Goal: Information Seeking & Learning: Check status

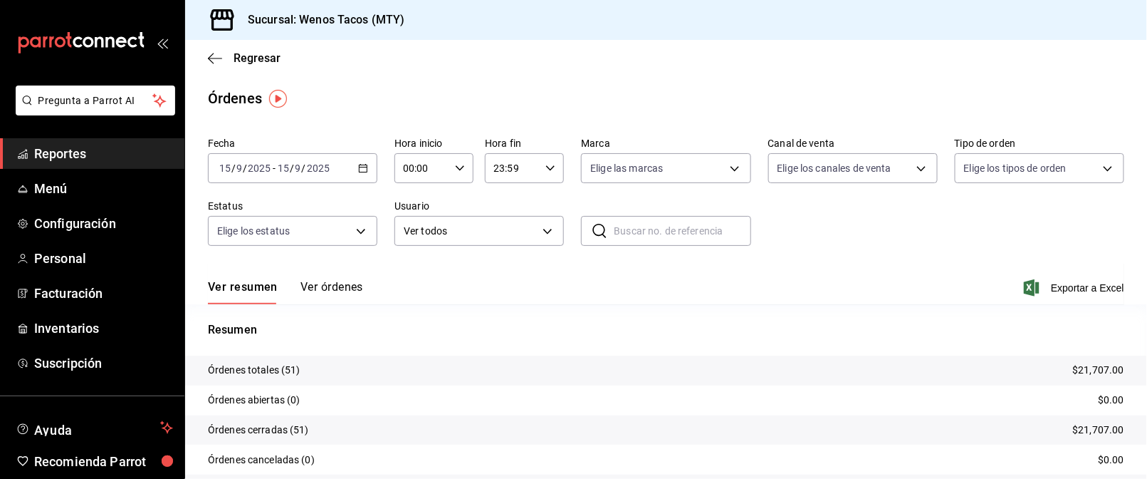
click at [358, 169] on icon "button" at bounding box center [363, 168] width 10 height 10
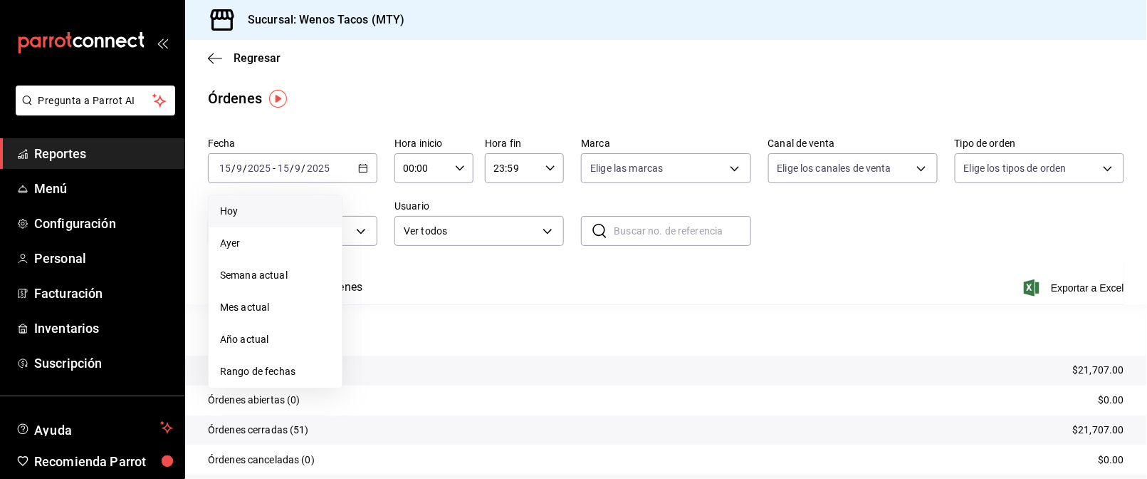
click at [251, 211] on span "Hoy" at bounding box center [275, 211] width 110 height 15
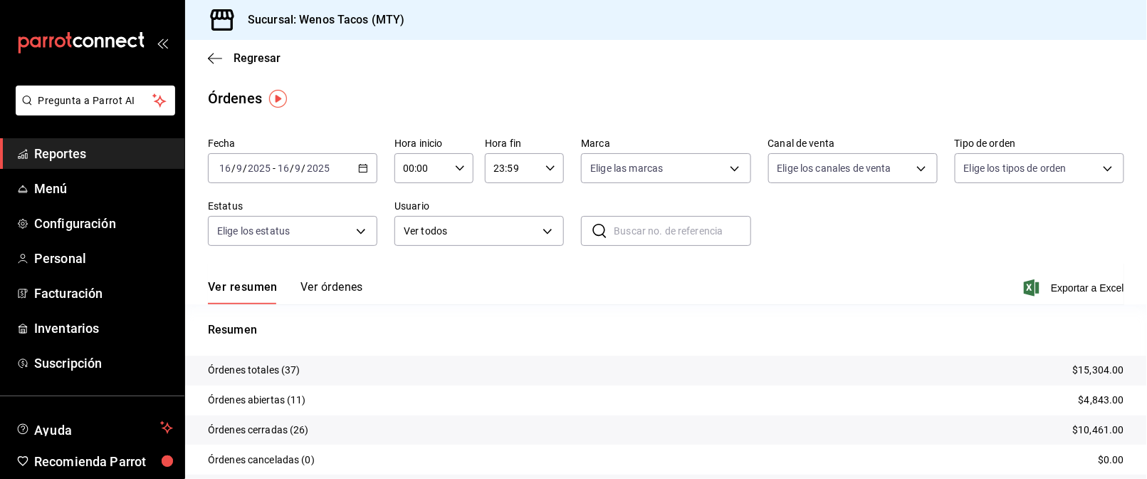
click at [358, 170] on icon "button" at bounding box center [363, 168] width 10 height 10
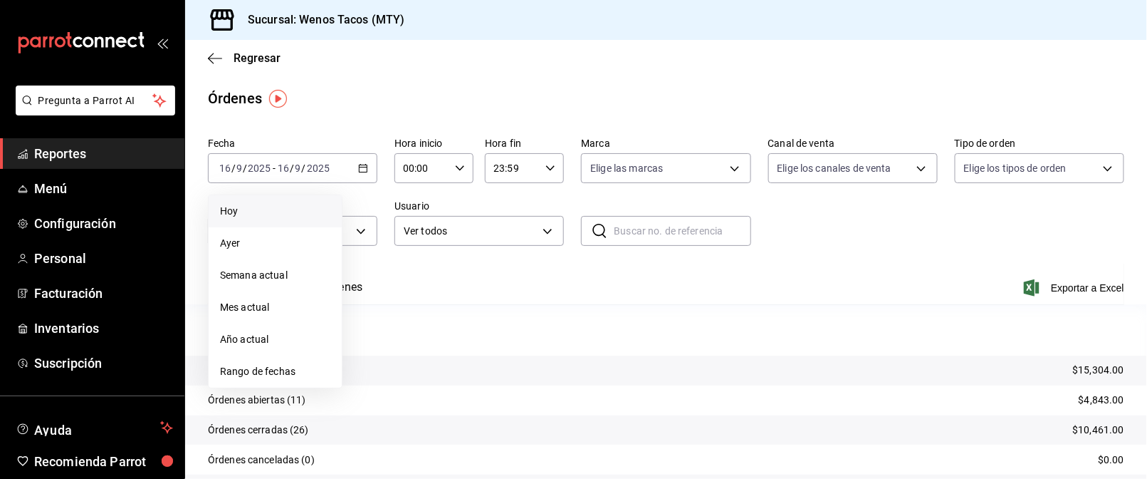
click at [254, 216] on span "Hoy" at bounding box center [275, 211] width 110 height 15
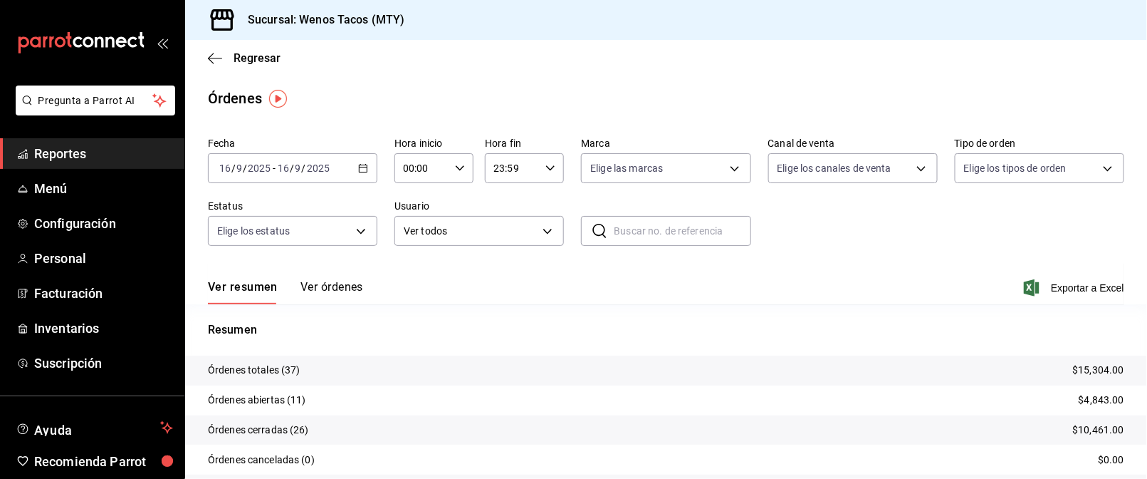
click at [360, 167] on \(Stroke\) "button" at bounding box center [364, 167] width 8 height 1
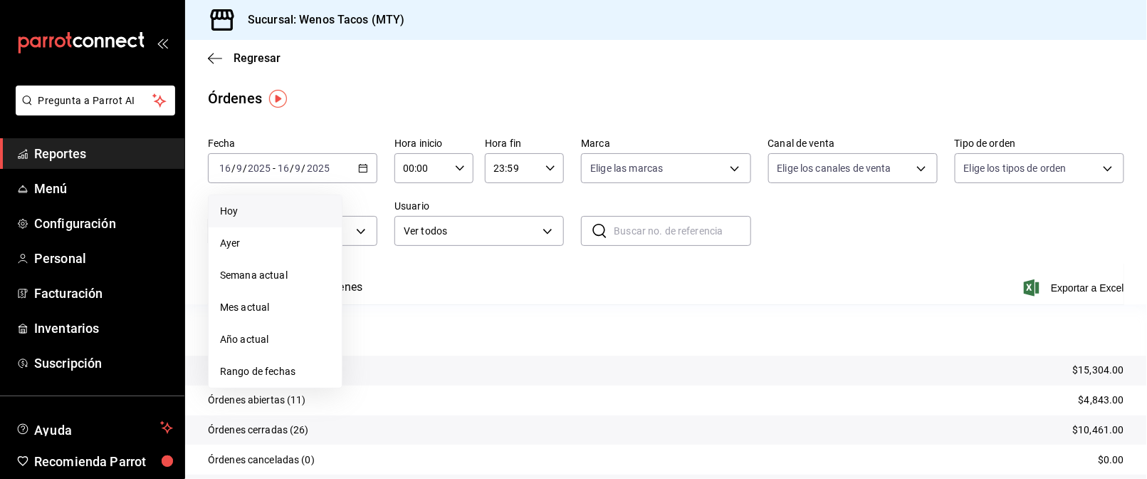
click at [249, 216] on span "Hoy" at bounding box center [275, 211] width 110 height 15
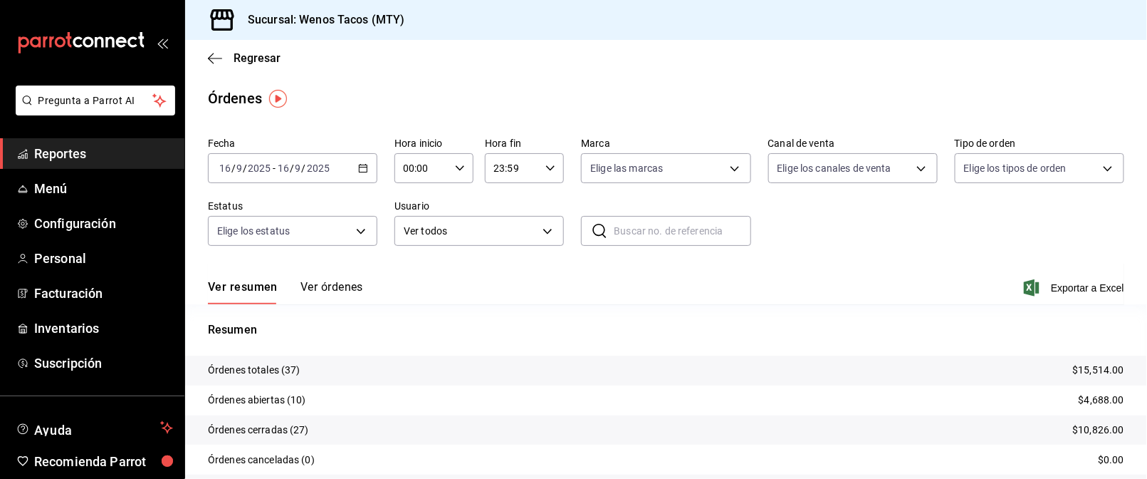
click at [338, 286] on button "Ver órdenes" at bounding box center [331, 292] width 63 height 24
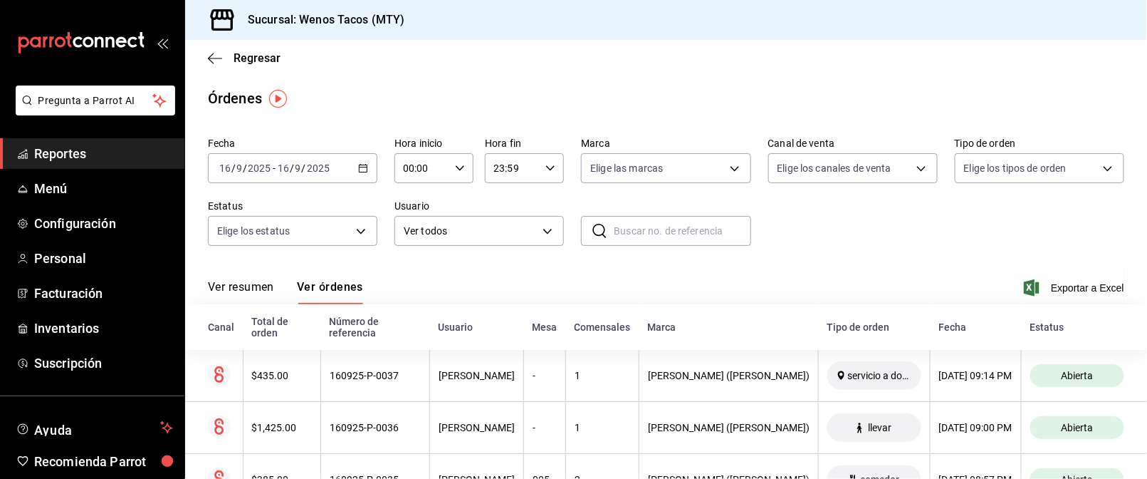
click at [74, 147] on span "Reportes" at bounding box center [103, 153] width 139 height 19
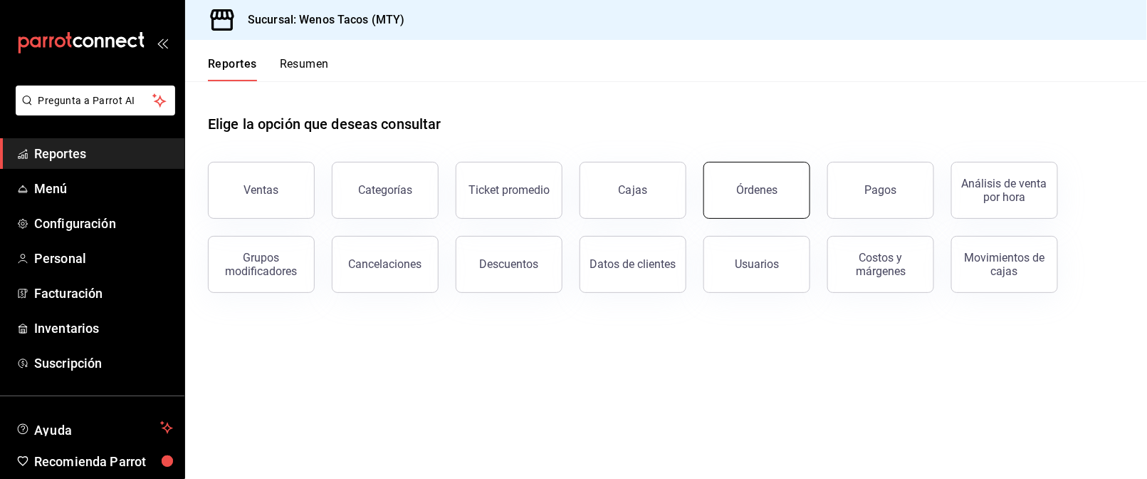
click at [758, 185] on div "Órdenes" at bounding box center [756, 190] width 41 height 14
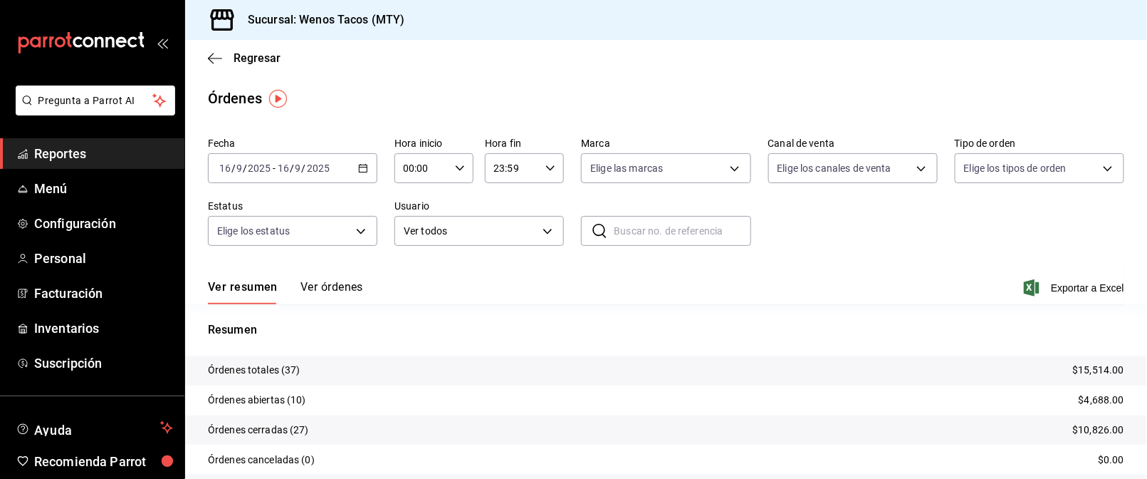
click at [338, 286] on button "Ver órdenes" at bounding box center [331, 292] width 63 height 24
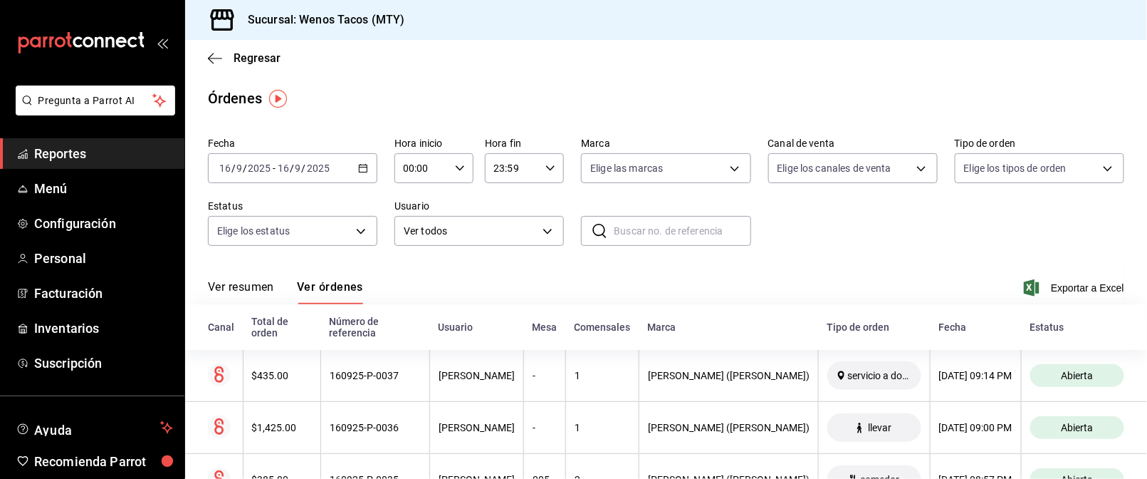
click at [247, 284] on button "Ver resumen" at bounding box center [241, 292] width 66 height 24
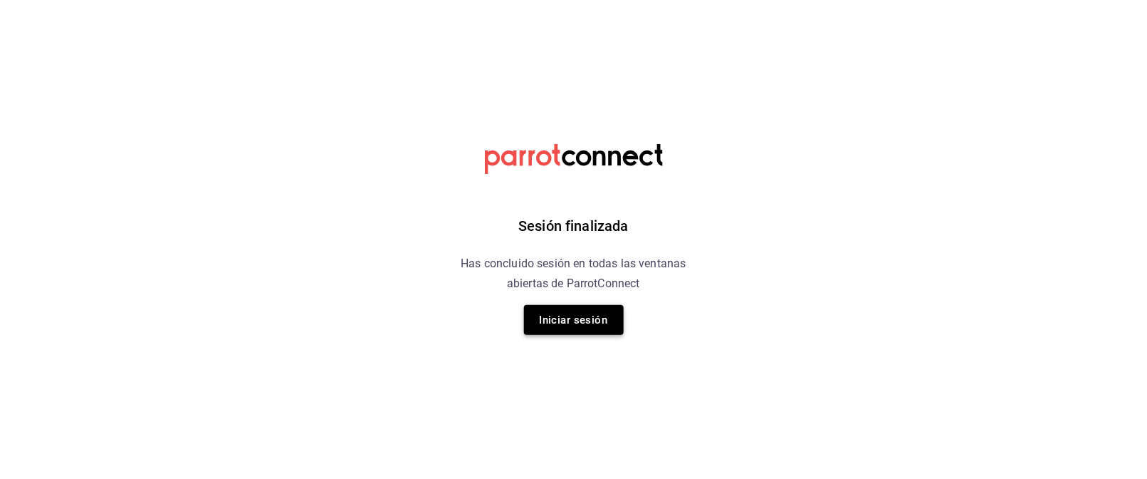
click at [565, 323] on button "Iniciar sesión" at bounding box center [574, 320] width 100 height 30
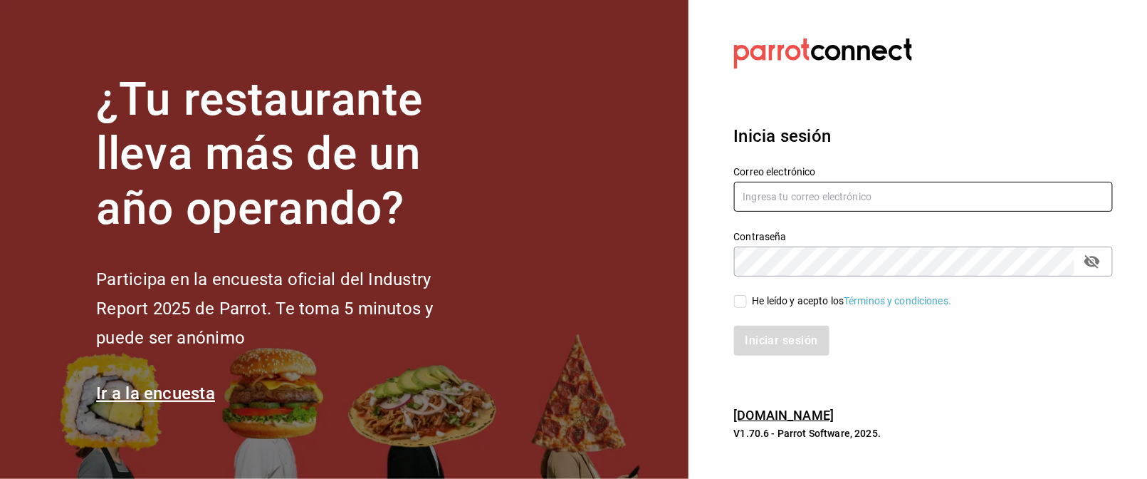
type input "mrhuinosco@gmail.com"
drag, startPoint x: 742, startPoint y: 297, endPoint x: 785, endPoint y: 320, distance: 48.8
click at [785, 320] on div "Iniciar sesión" at bounding box center [915, 331] width 397 height 47
click at [746, 298] on input "He leído y acepto los Términos y condiciones." at bounding box center [740, 301] width 13 height 13
checkbox input "true"
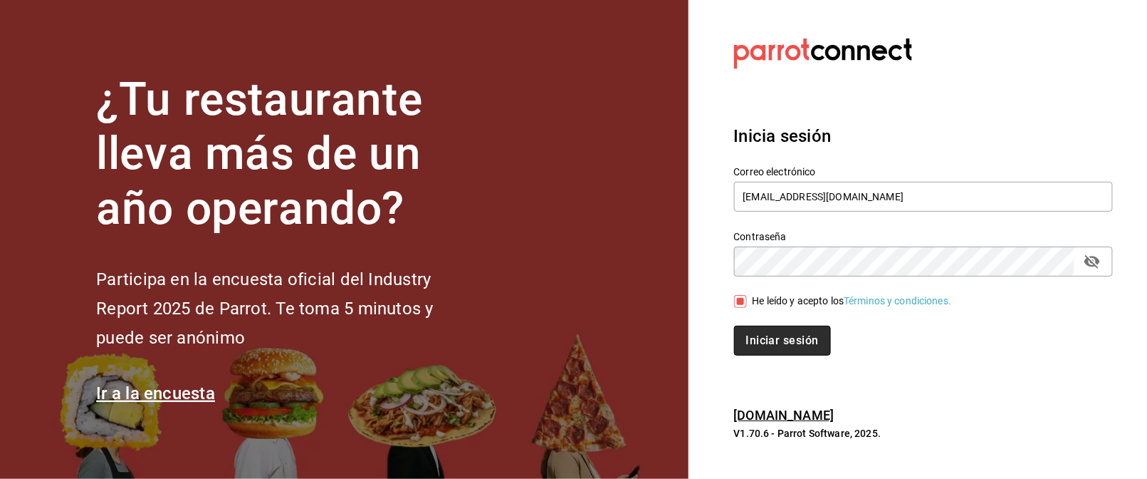
click at [768, 333] on button "Iniciar sesión" at bounding box center [782, 340] width 97 height 30
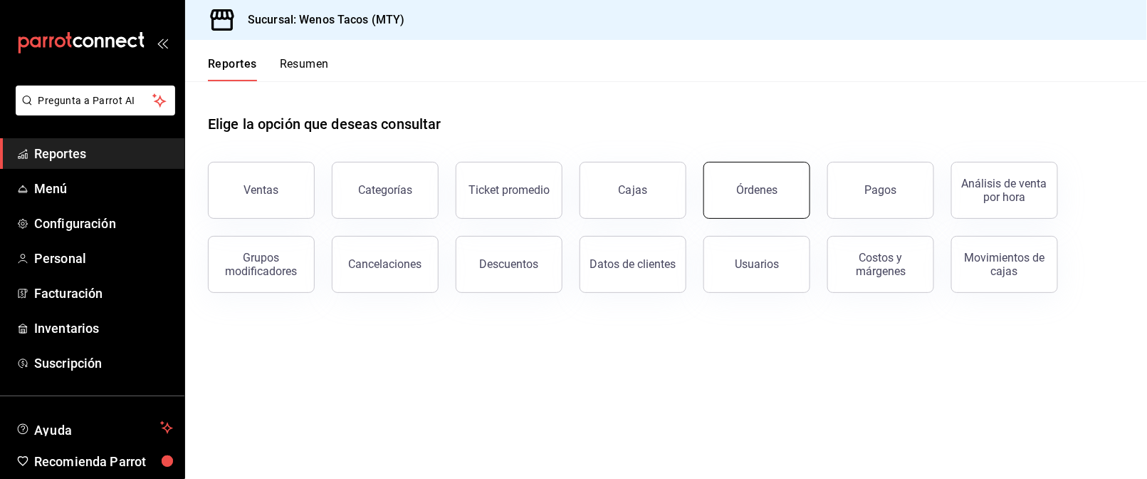
click at [768, 206] on button "Órdenes" at bounding box center [757, 190] width 107 height 57
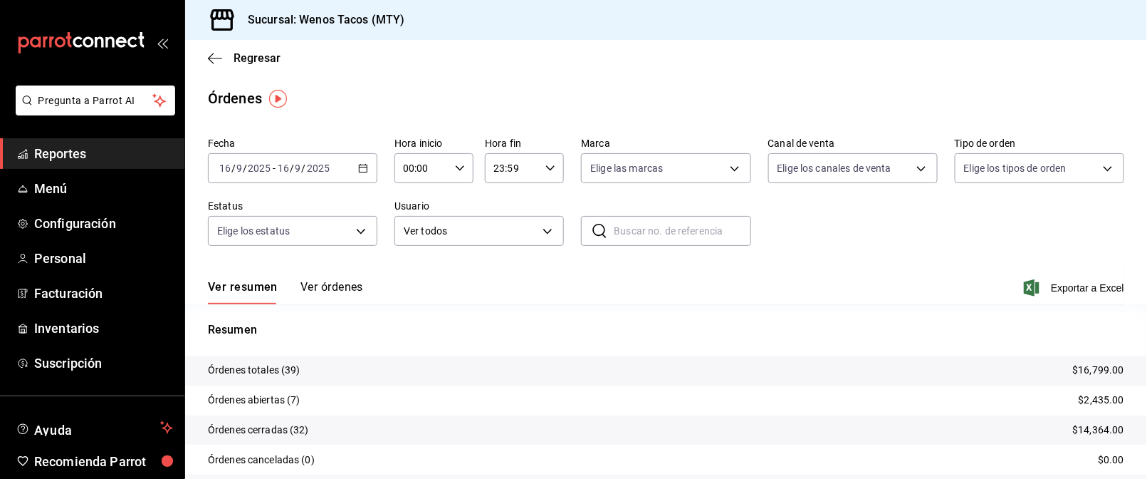
click at [489, 374] on tr "Órdenes totales (39) $16,799.00" at bounding box center [666, 370] width 962 height 30
click at [244, 53] on span "Regresar" at bounding box center [257, 58] width 47 height 14
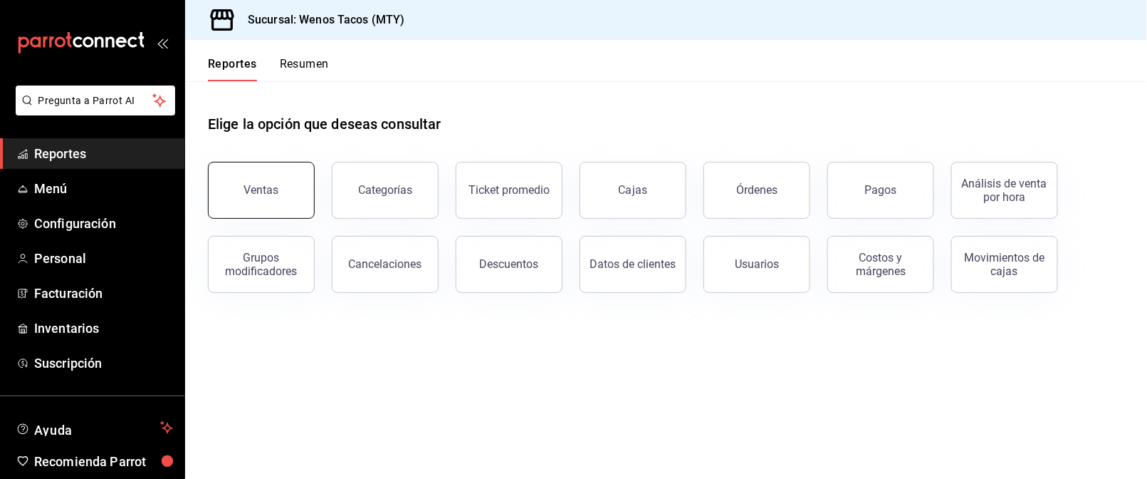
click at [270, 196] on button "Ventas" at bounding box center [261, 190] width 107 height 57
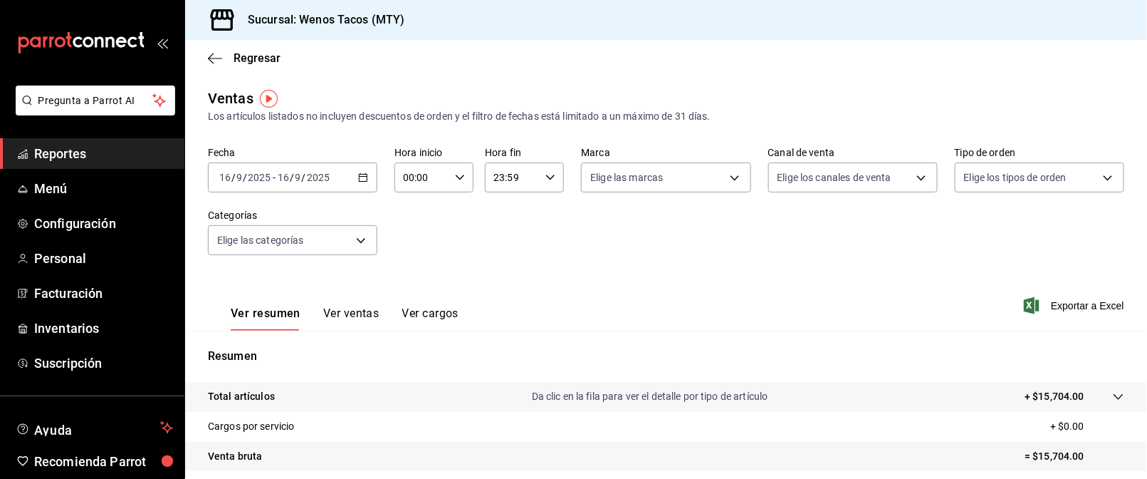
click at [358, 172] on icon "button" at bounding box center [363, 177] width 10 height 10
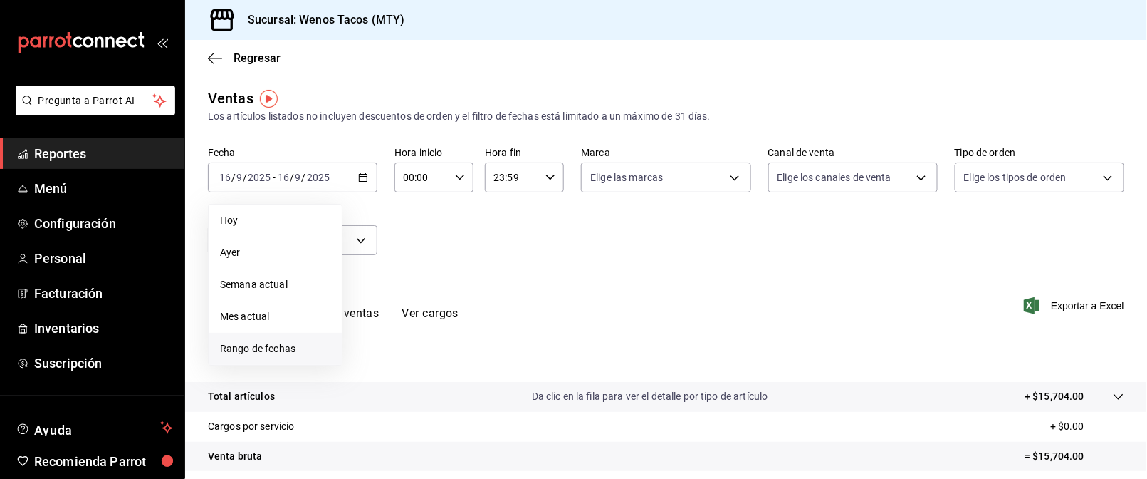
click at [263, 343] on span "Rango de fechas" at bounding box center [275, 348] width 110 height 15
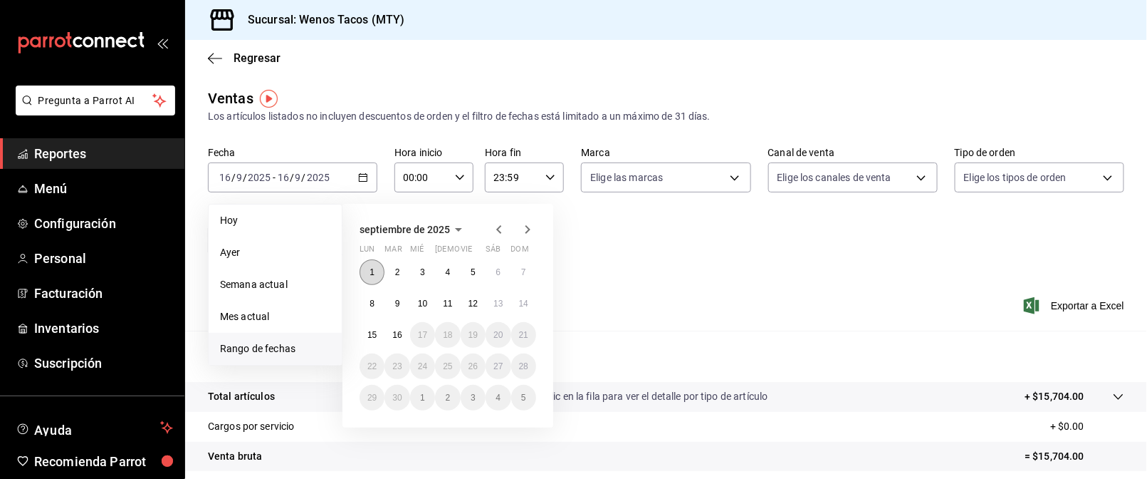
click at [366, 271] on button "1" at bounding box center [372, 272] width 25 height 26
click at [392, 331] on abbr "16" at bounding box center [396, 335] width 9 height 10
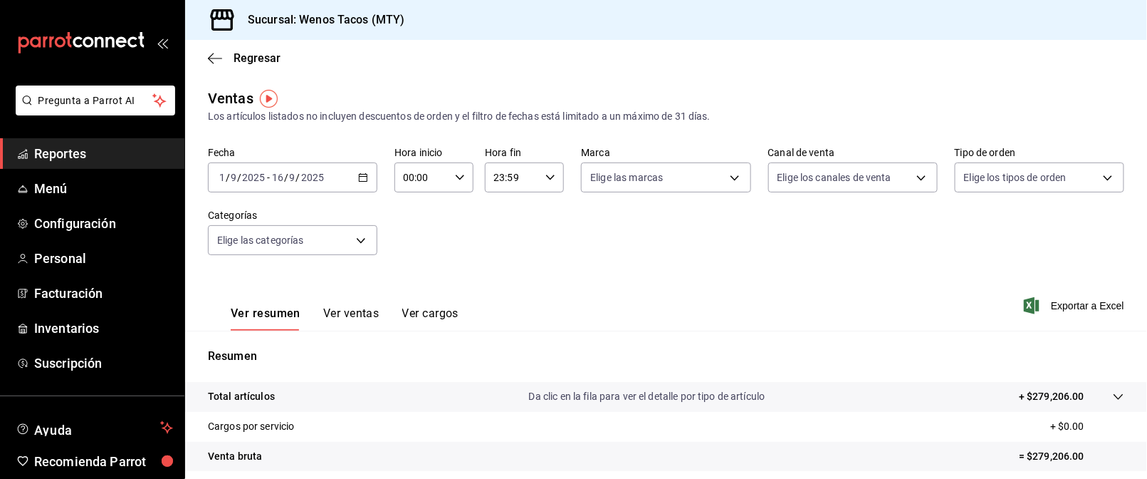
click at [367, 310] on button "Ver ventas" at bounding box center [351, 318] width 56 height 24
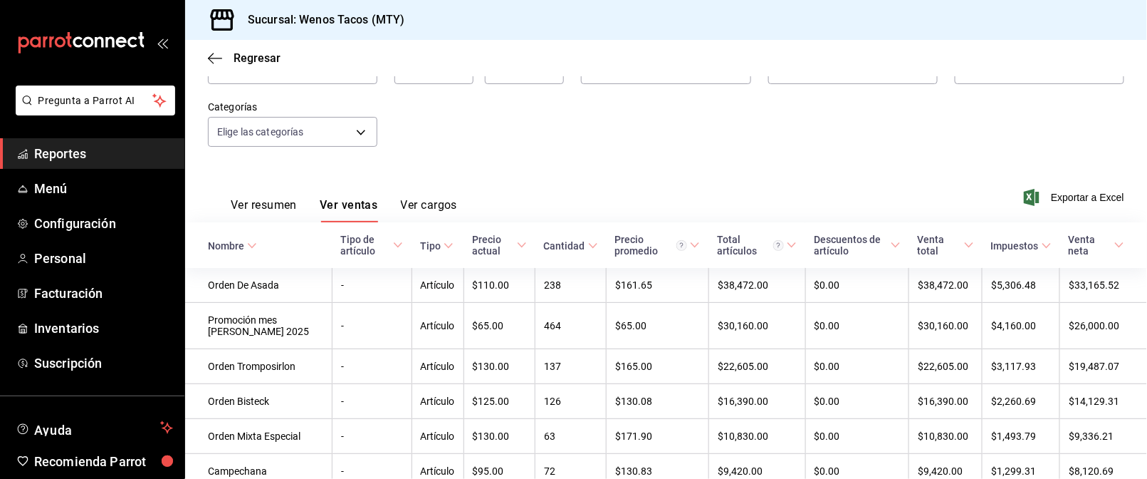
scroll to position [127, 0]
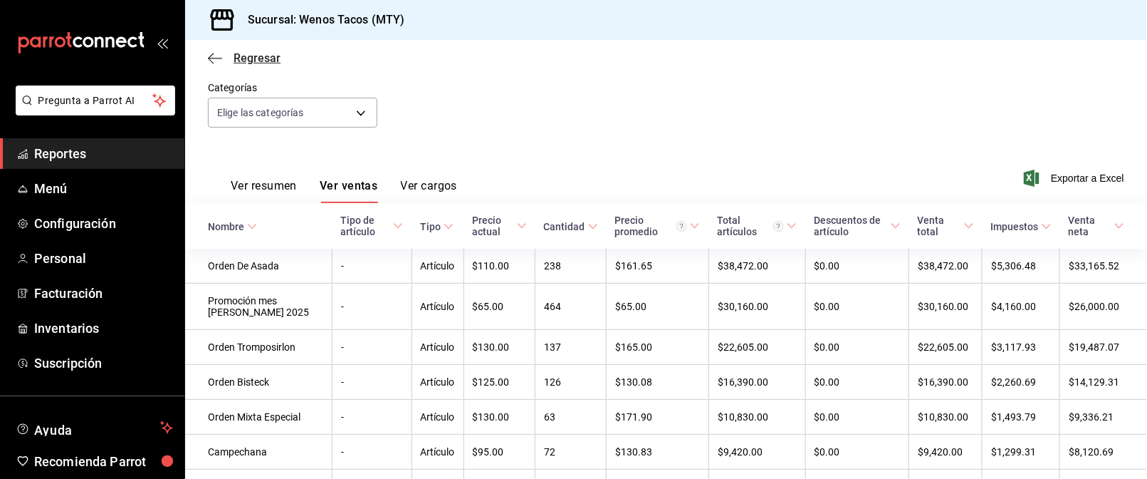
click at [268, 53] on span "Regresar" at bounding box center [257, 58] width 47 height 14
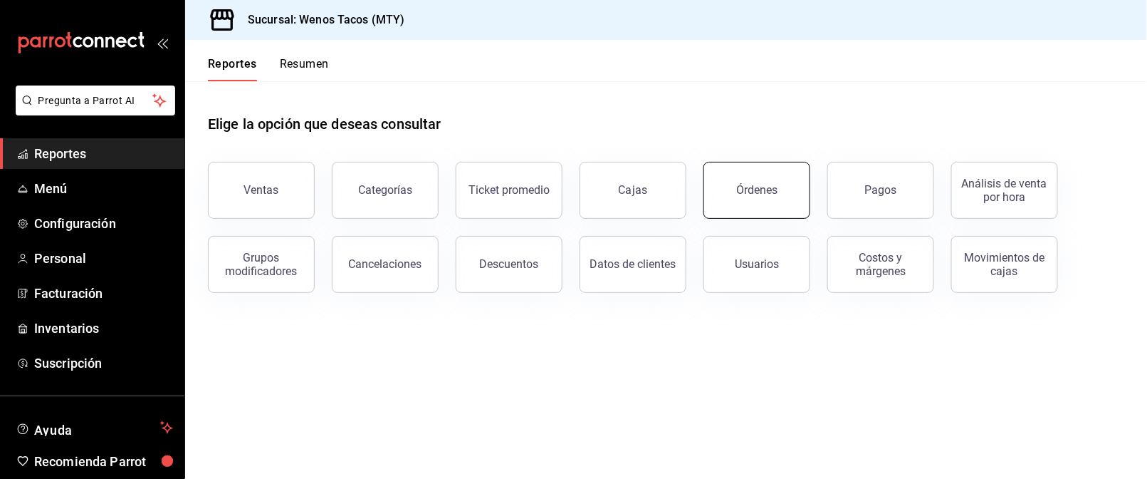
click at [763, 179] on button "Órdenes" at bounding box center [757, 190] width 107 height 57
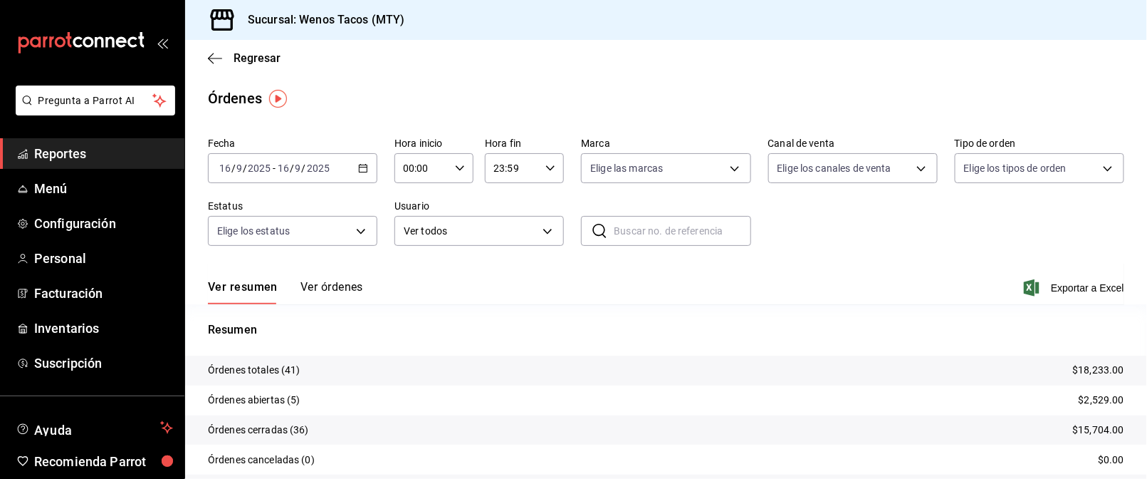
click at [334, 288] on button "Ver órdenes" at bounding box center [331, 292] width 63 height 24
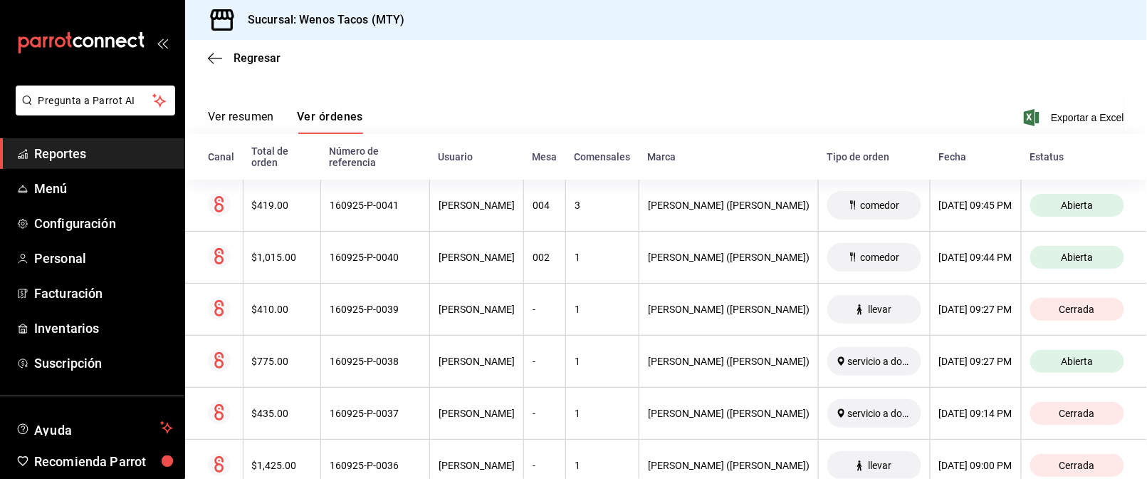
scroll to position [127, 0]
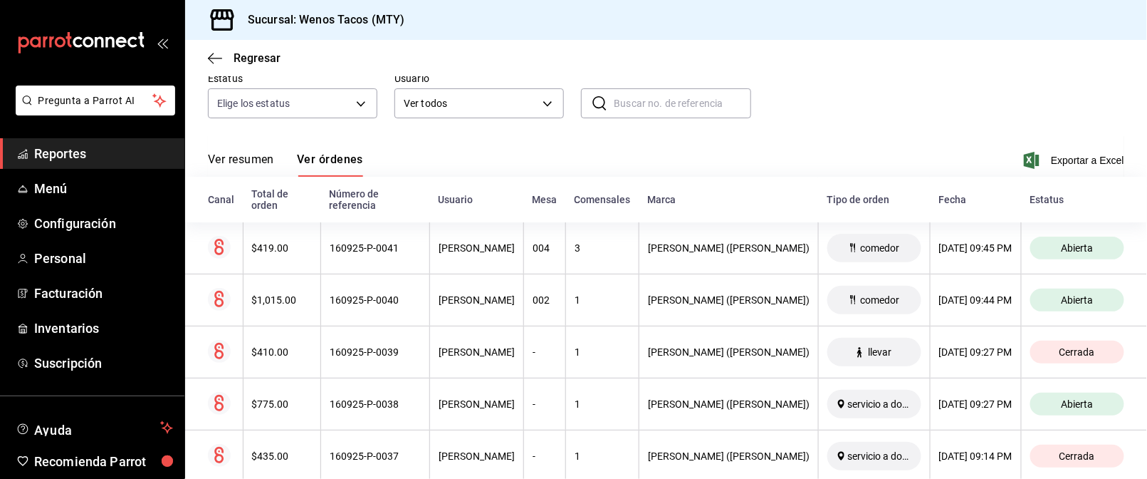
click at [236, 160] on button "Ver resumen" at bounding box center [241, 164] width 66 height 24
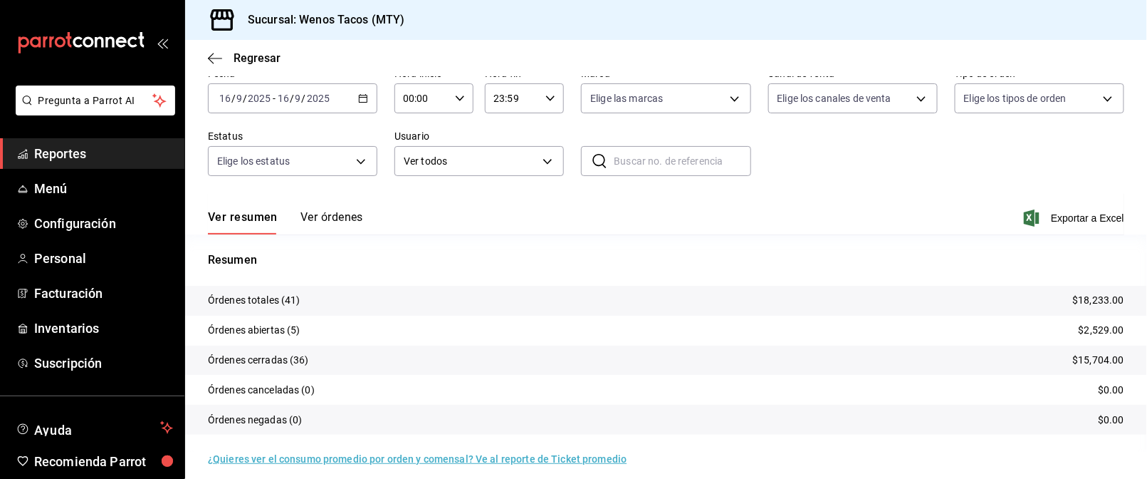
scroll to position [80, 0]
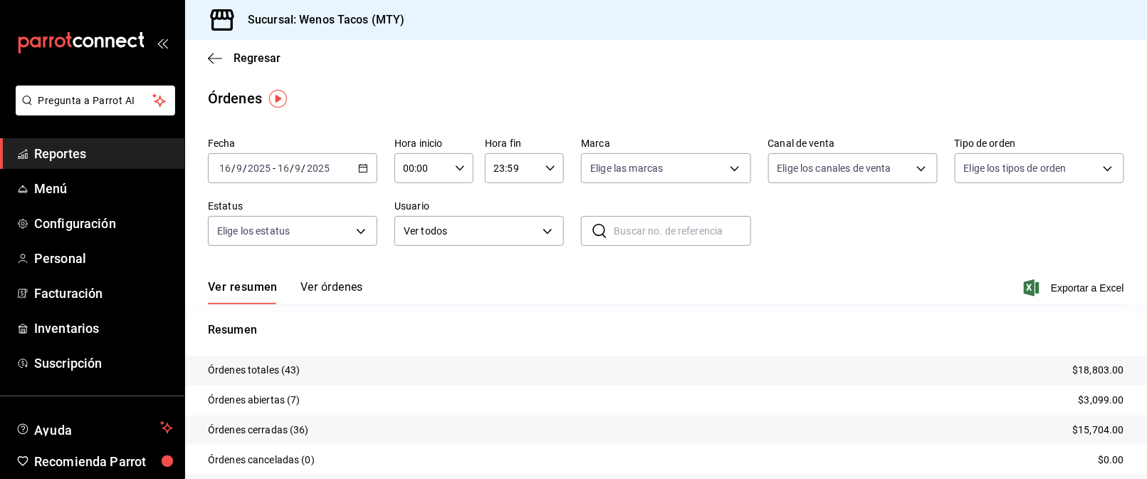
click at [358, 169] on icon "button" at bounding box center [363, 168] width 10 height 10
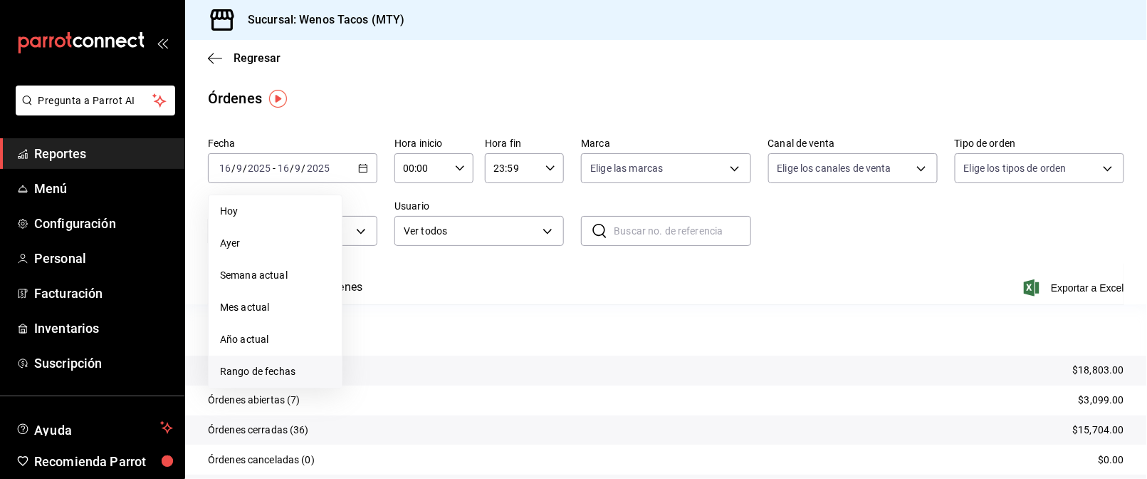
click at [257, 367] on span "Rango de fechas" at bounding box center [275, 371] width 110 height 15
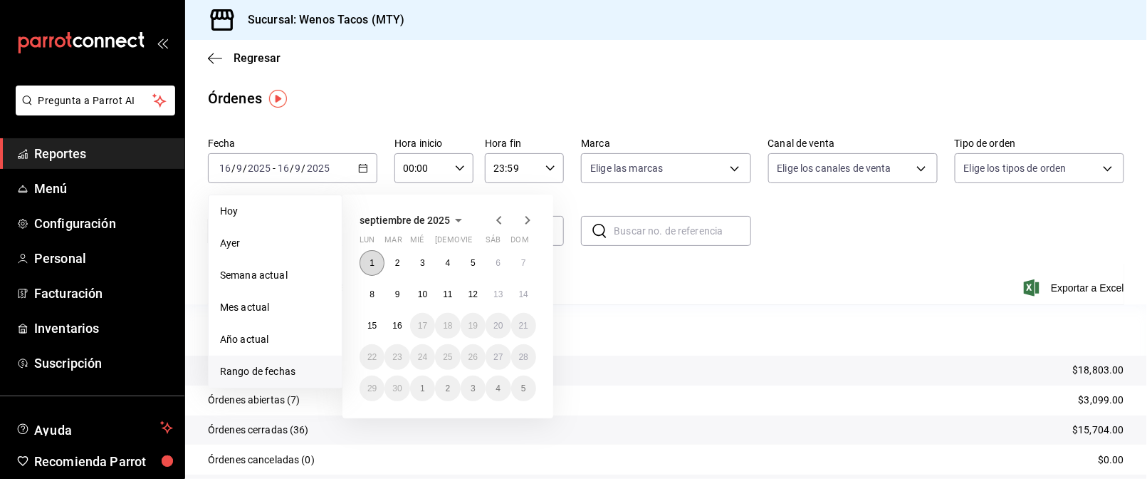
click at [375, 260] on button "1" at bounding box center [372, 263] width 25 height 26
click at [399, 325] on abbr "16" at bounding box center [396, 325] width 9 height 10
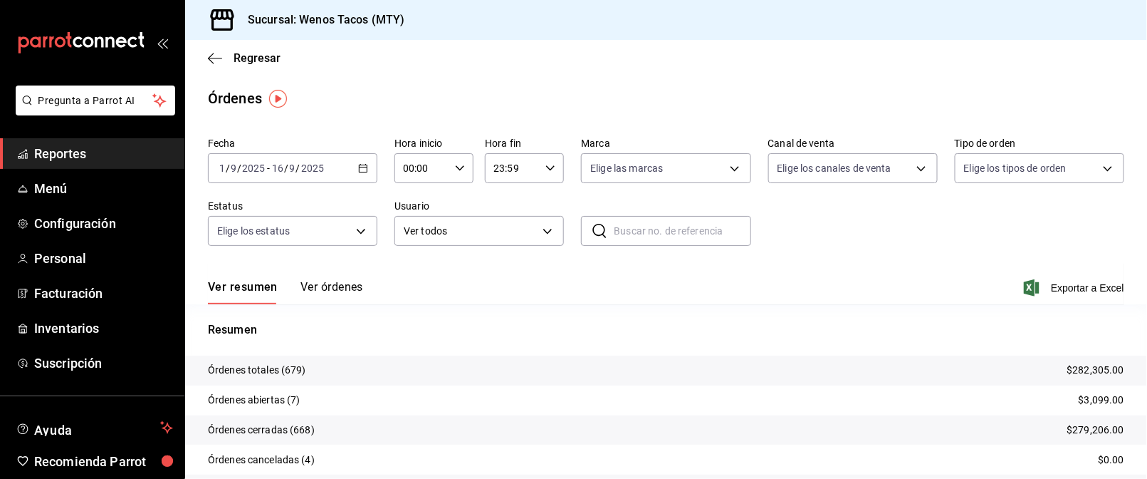
click at [358, 168] on icon "button" at bounding box center [363, 168] width 10 height 10
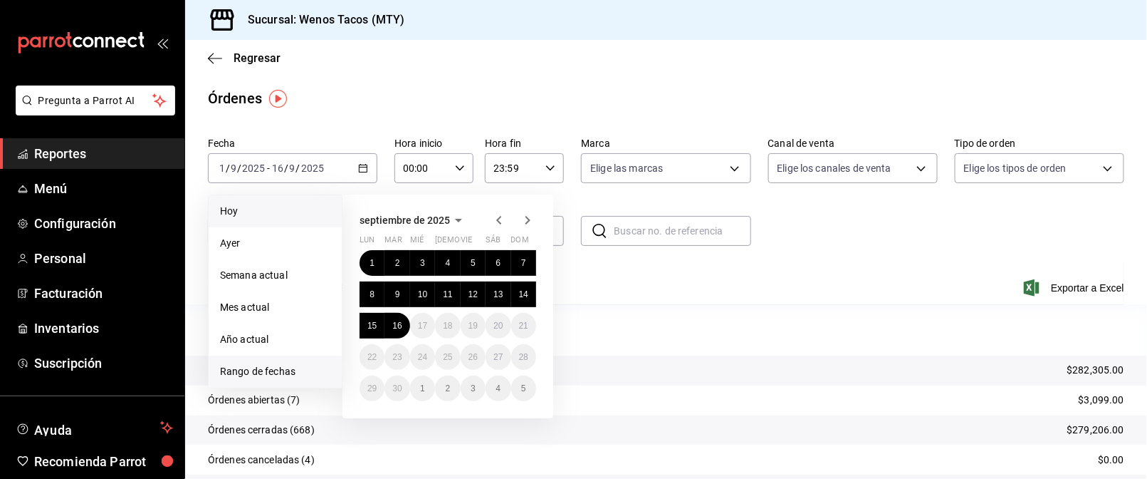
click at [253, 202] on li "Hoy" at bounding box center [275, 211] width 133 height 32
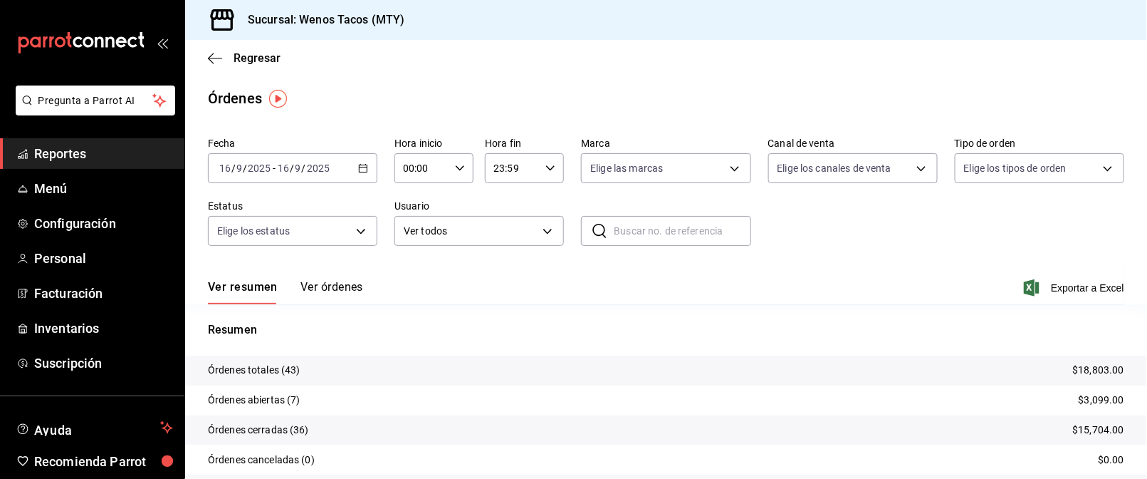
click at [360, 166] on icon "button" at bounding box center [363, 168] width 10 height 10
click at [251, 370] on span "Rango de fechas" at bounding box center [275, 371] width 110 height 15
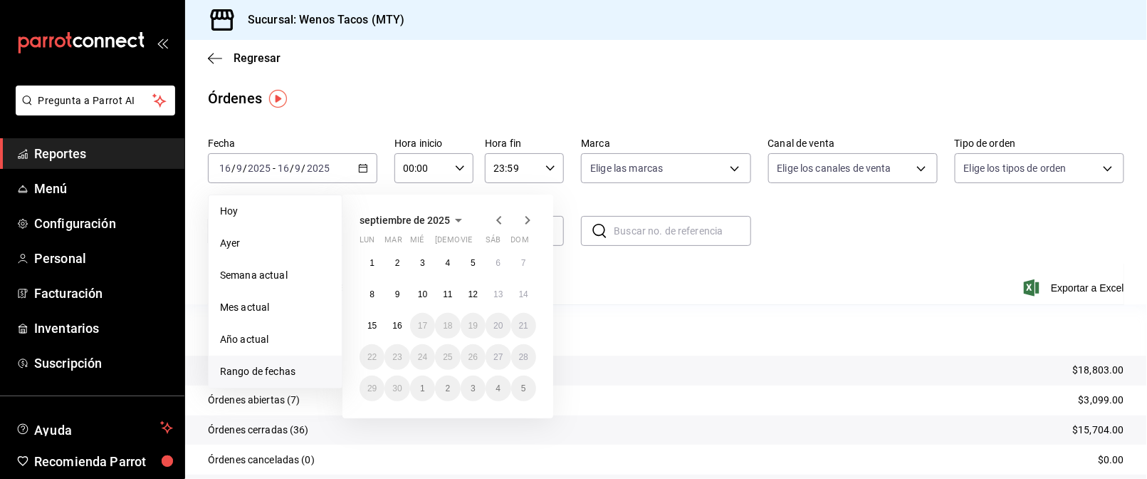
click at [493, 219] on icon "button" at bounding box center [499, 219] width 17 height 17
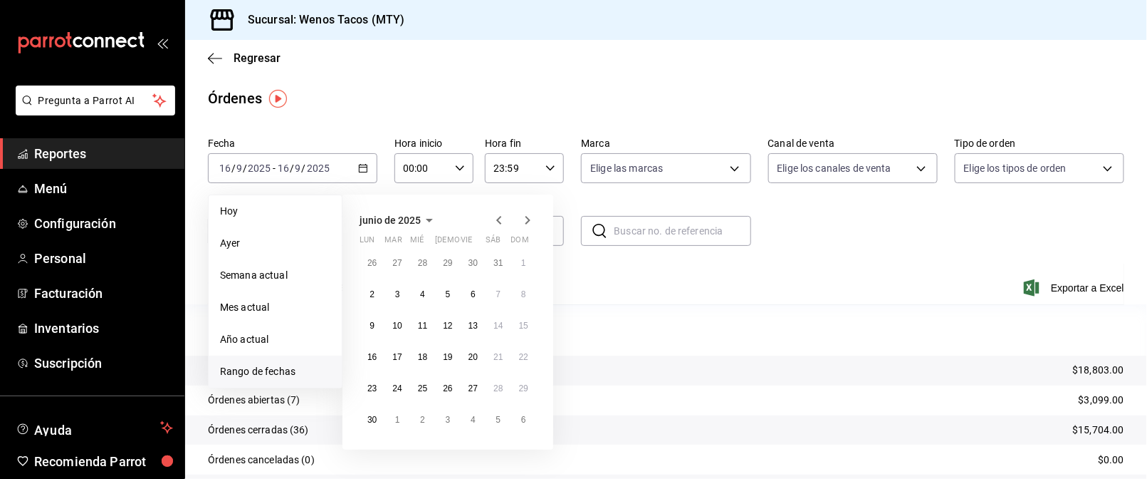
click at [493, 219] on icon "button" at bounding box center [499, 219] width 17 height 17
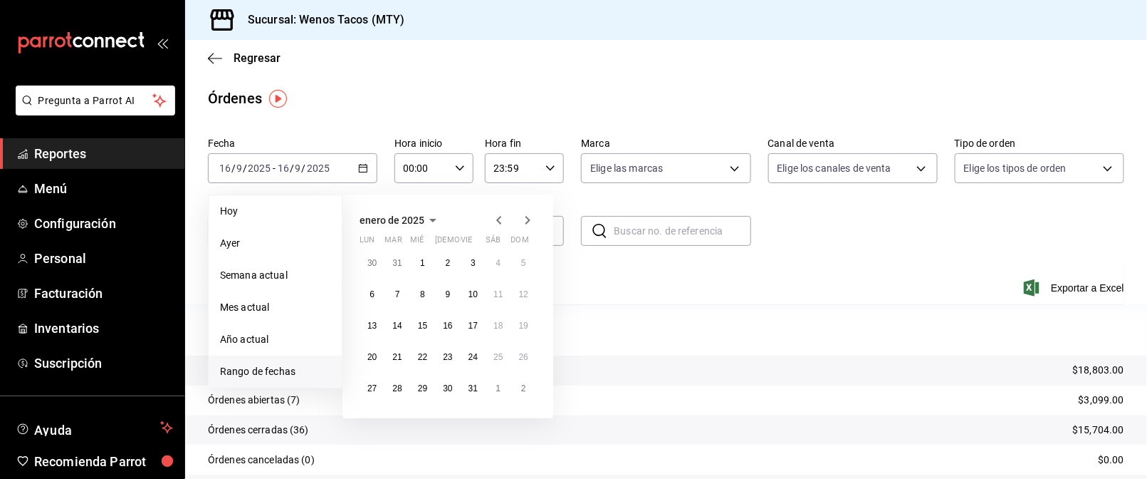
click at [493, 219] on icon "button" at bounding box center [499, 219] width 17 height 17
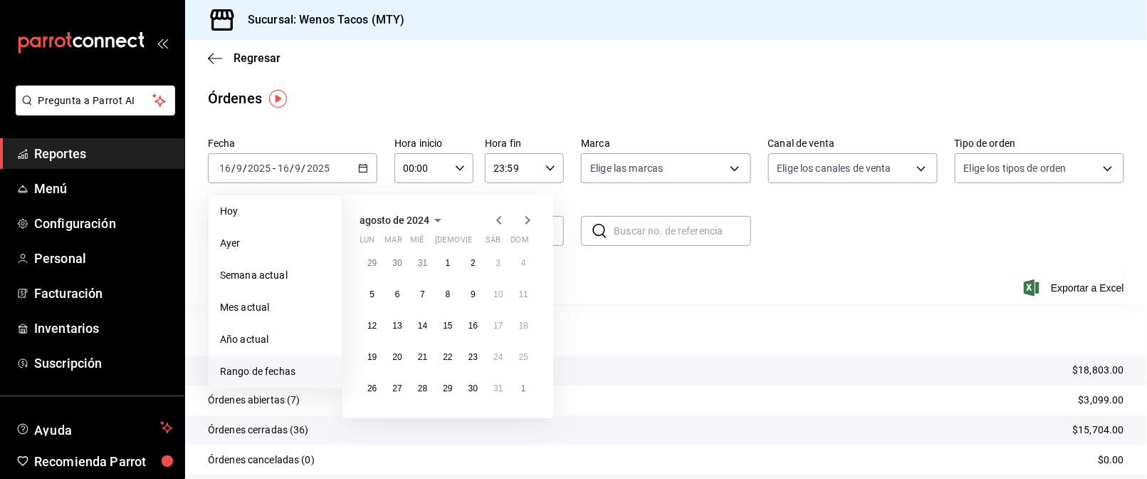
click at [493, 219] on icon "button" at bounding box center [499, 219] width 17 height 17
click at [524, 219] on icon "button" at bounding box center [527, 219] width 17 height 17
click at [446, 263] on abbr "1" at bounding box center [448, 263] width 5 height 10
click at [494, 387] on abbr "31" at bounding box center [497, 388] width 9 height 10
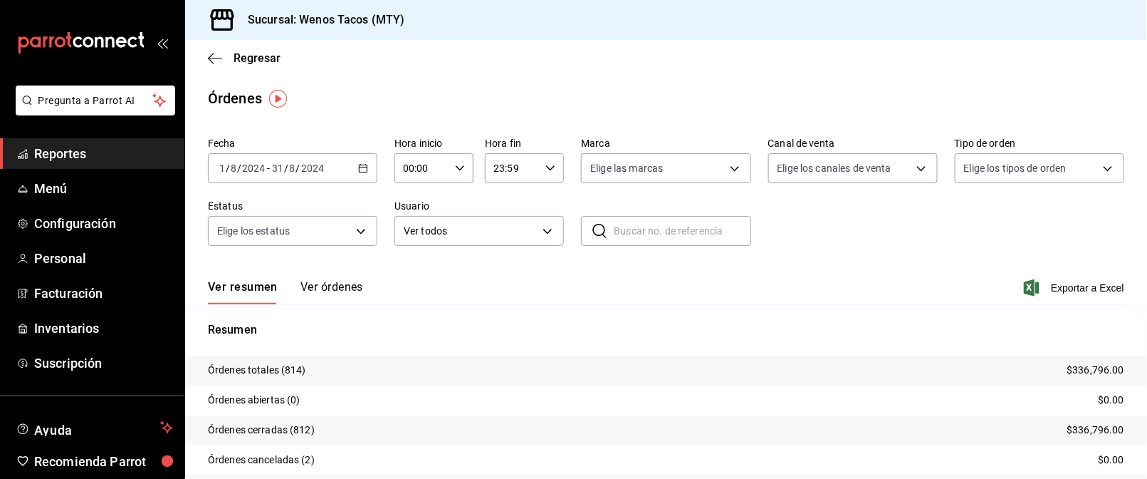
click at [361, 168] on icon "button" at bounding box center [363, 168] width 10 height 10
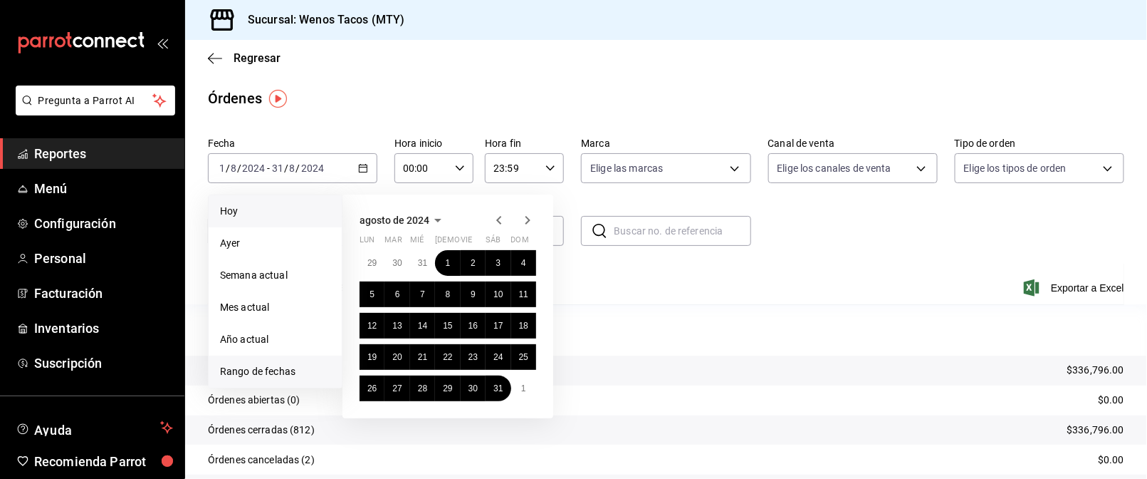
click at [236, 214] on span "Hoy" at bounding box center [275, 211] width 110 height 15
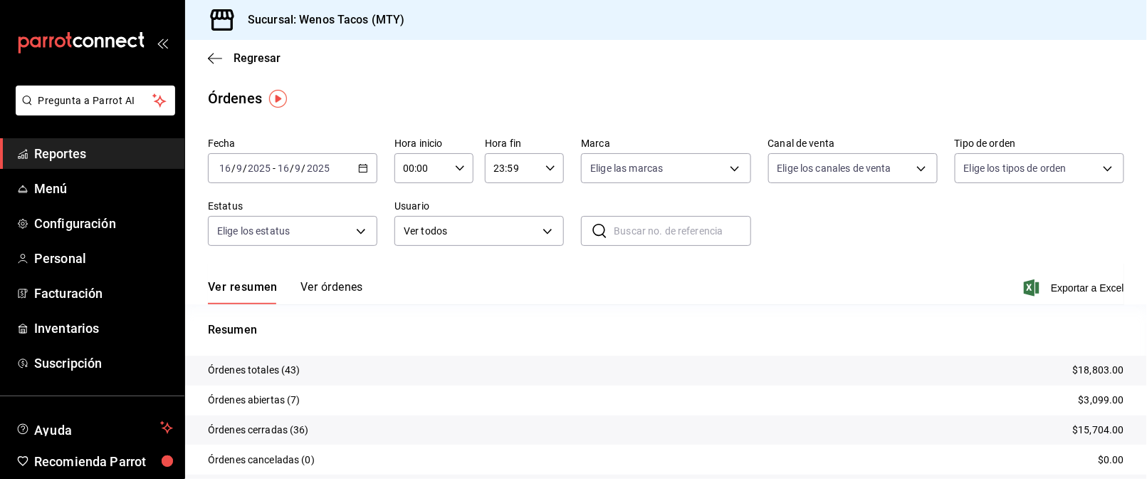
click at [360, 164] on icon "button" at bounding box center [363, 168] width 10 height 10
click at [266, 367] on span "Rango de fechas" at bounding box center [275, 371] width 110 height 15
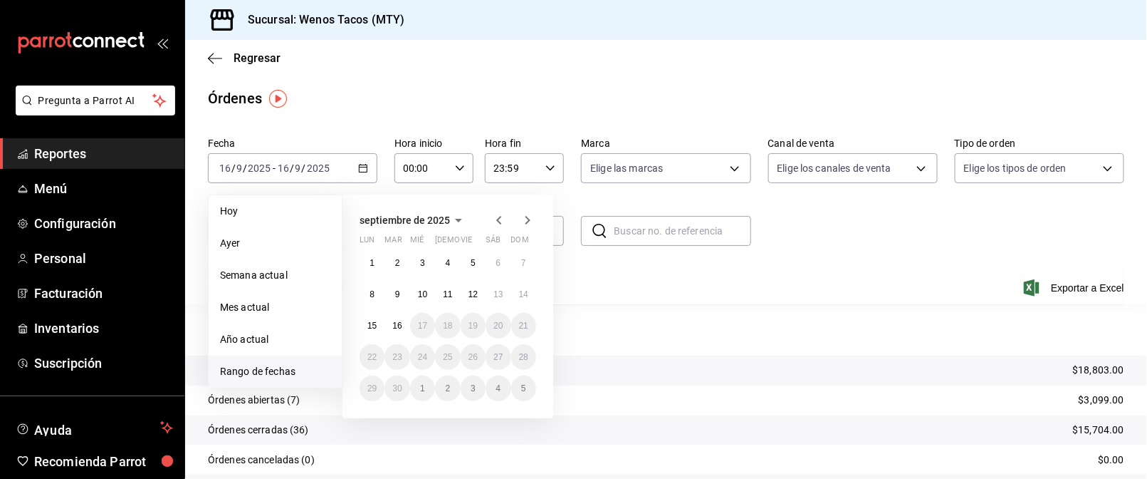
click at [499, 220] on icon "button" at bounding box center [499, 219] width 17 height 17
click at [471, 263] on abbr "1" at bounding box center [473, 263] width 5 height 10
click at [526, 380] on button "31" at bounding box center [523, 388] width 25 height 26
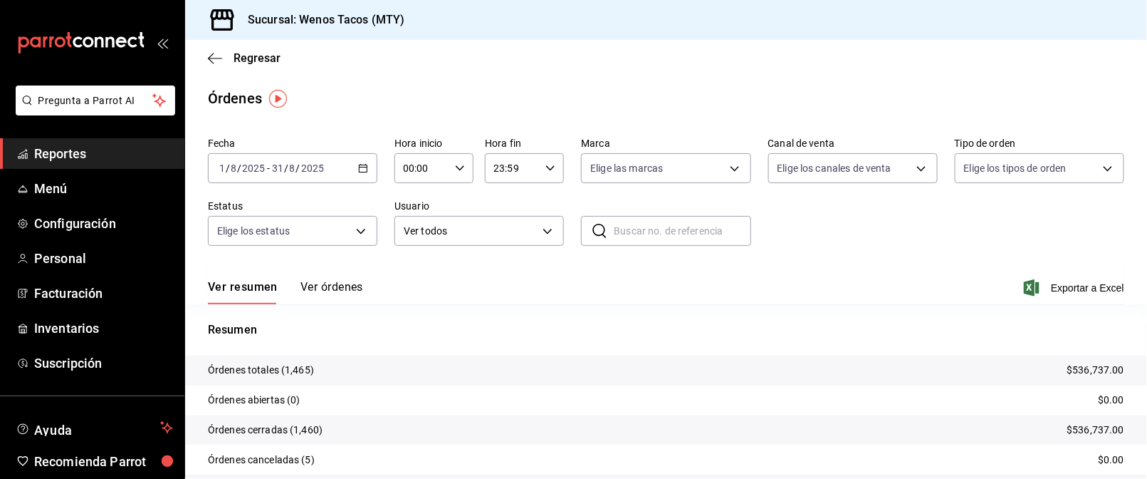
click at [358, 161] on div "2025-08-01 1 / 8 / 2025 - 2025-08-31 31 / 8 / 2025" at bounding box center [292, 168] width 169 height 30
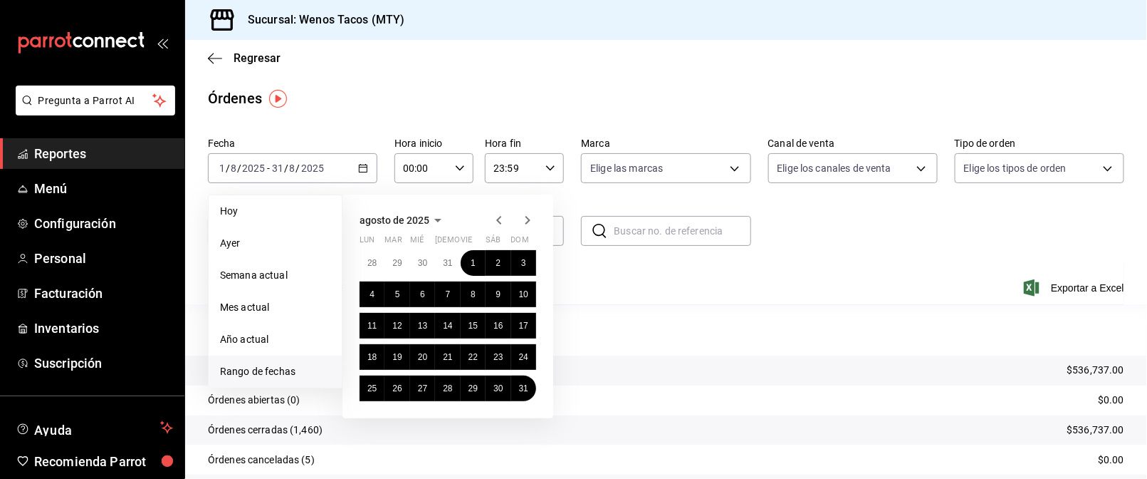
click at [496, 220] on icon "button" at bounding box center [498, 220] width 5 height 9
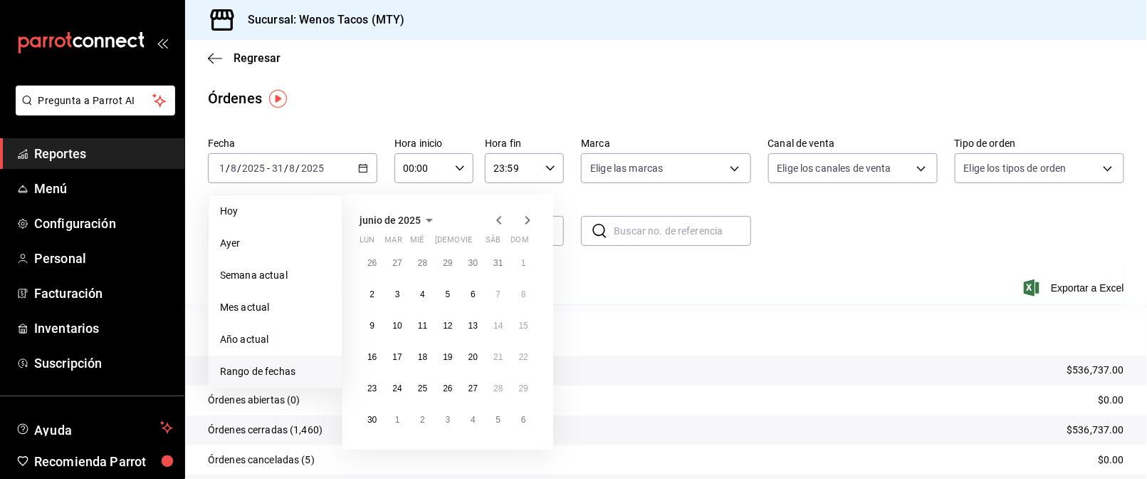
click at [496, 220] on icon "button" at bounding box center [498, 220] width 5 height 9
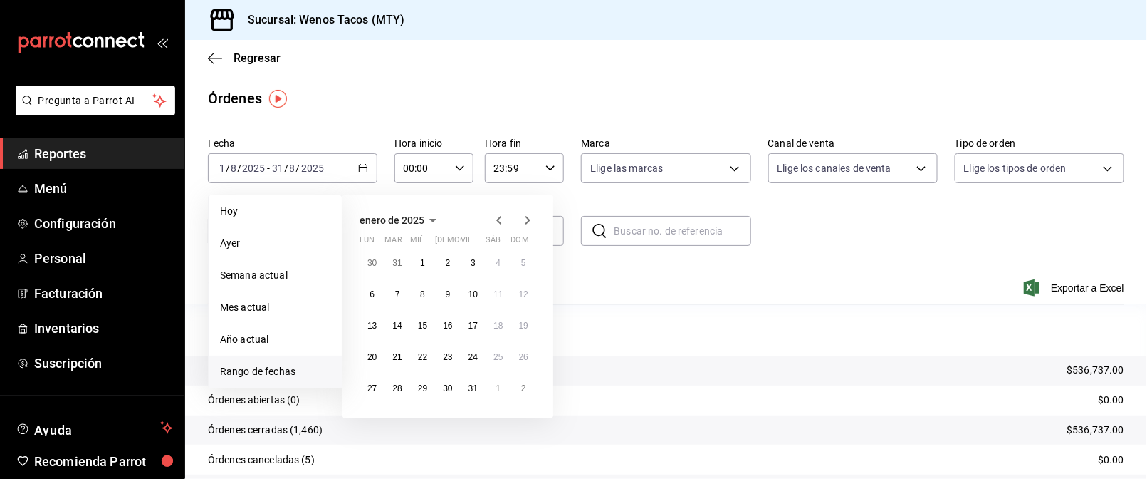
click at [496, 220] on icon "button" at bounding box center [498, 220] width 5 height 9
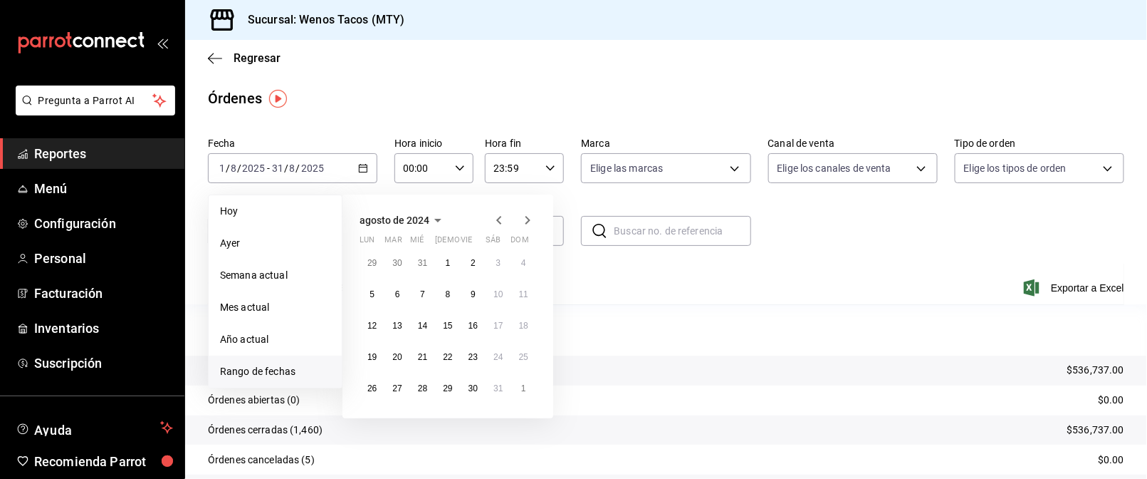
click at [529, 217] on icon "button" at bounding box center [527, 219] width 17 height 17
click at [519, 265] on button "1" at bounding box center [523, 263] width 25 height 26
click at [368, 419] on abbr "30" at bounding box center [371, 419] width 9 height 10
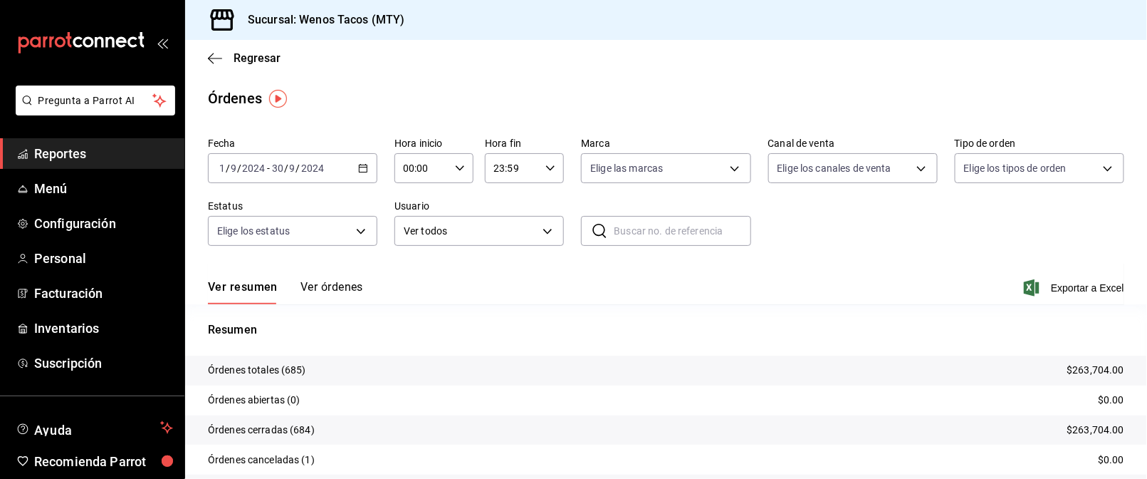
click at [360, 169] on icon "button" at bounding box center [363, 168] width 10 height 10
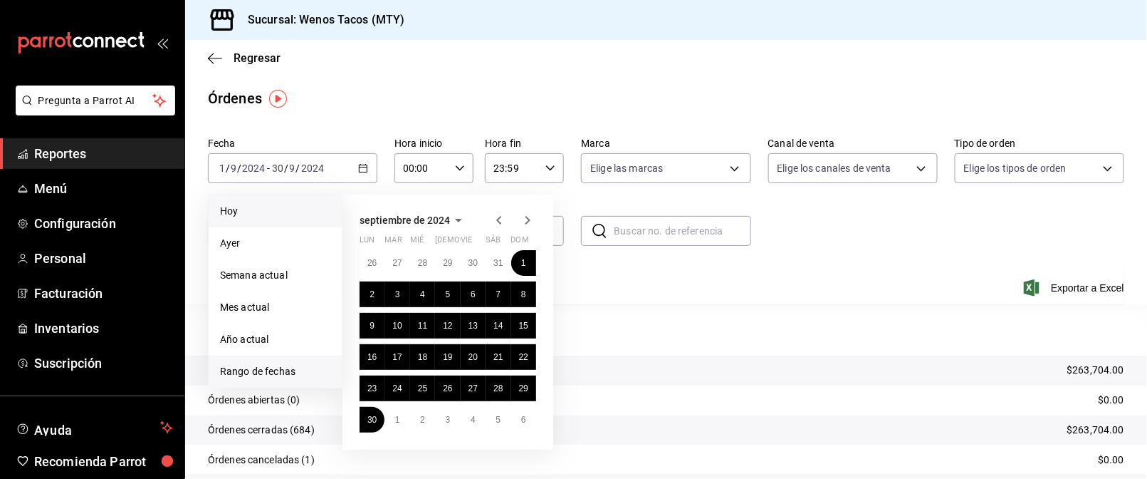
click at [249, 216] on span "Hoy" at bounding box center [275, 211] width 110 height 15
